Goal: Task Accomplishment & Management: Use online tool/utility

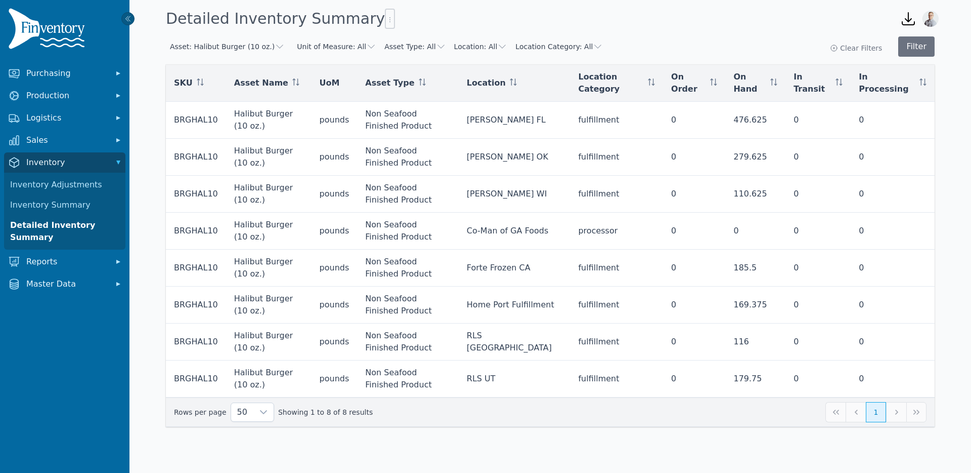
click at [263, 46] on button "Asset: Halibut Burger (10 oz.)" at bounding box center [227, 46] width 115 height 10
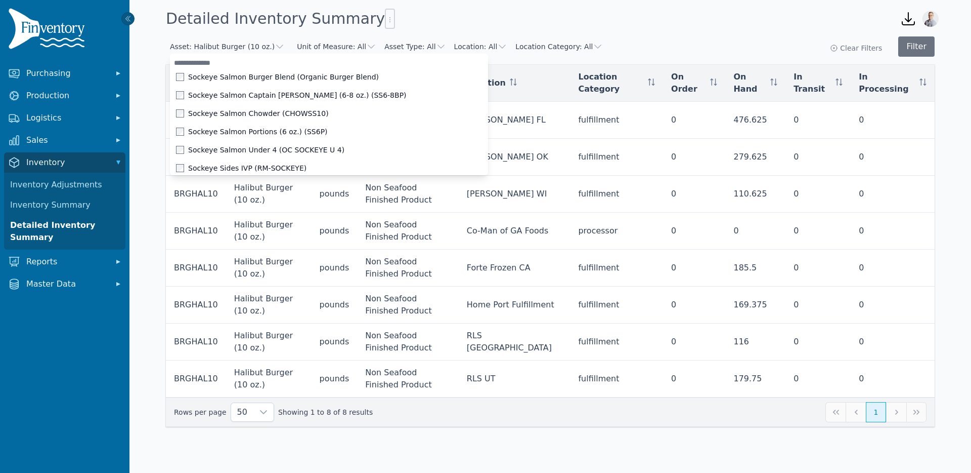
scroll to position [3872, 0]
